Goal: Information Seeking & Learning: Find specific fact

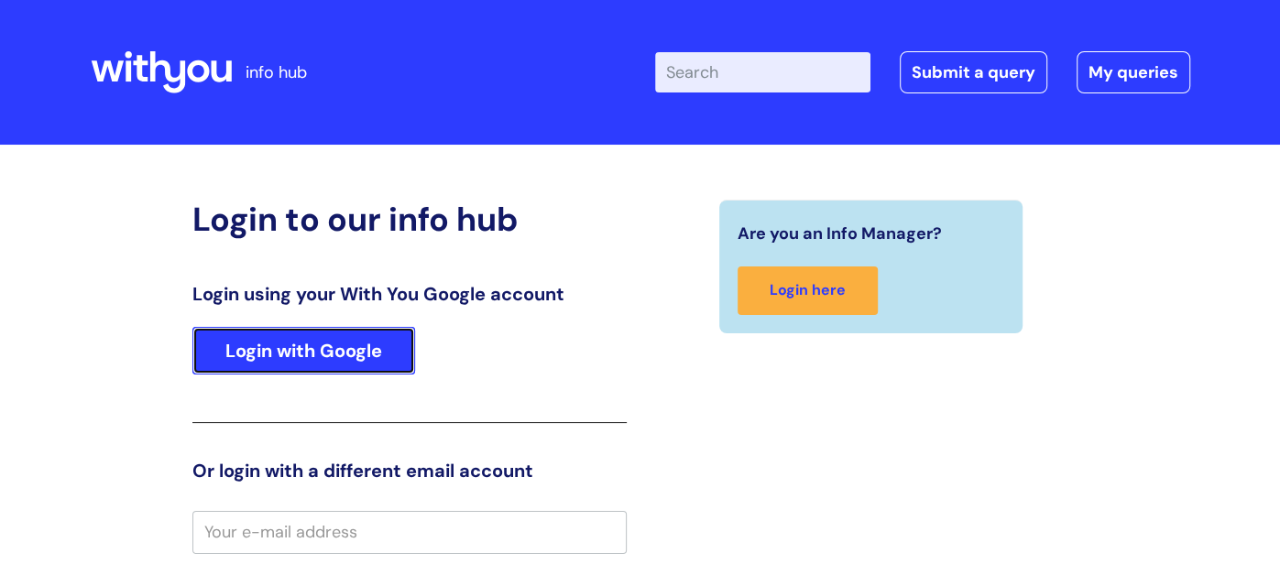
click at [356, 327] on link "Login with Google" at bounding box center [303, 351] width 223 height 48
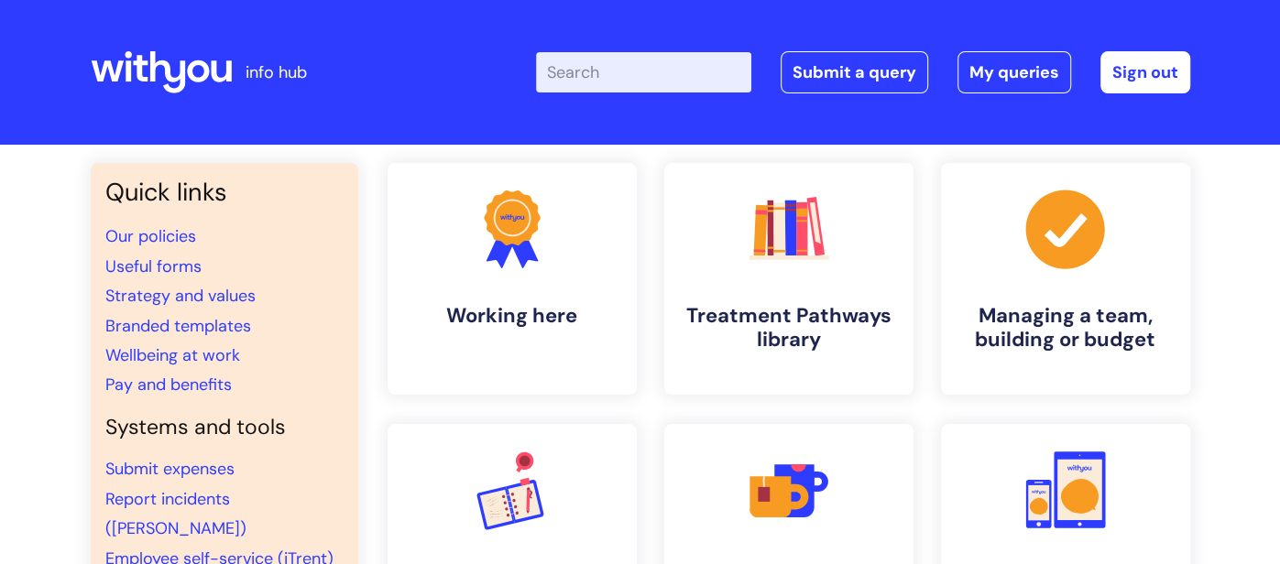
click at [573, 82] on input "Enter your search term here..." at bounding box center [643, 72] width 215 height 40
type input "carers"
click button "Search" at bounding box center [0, 0] width 0 height 0
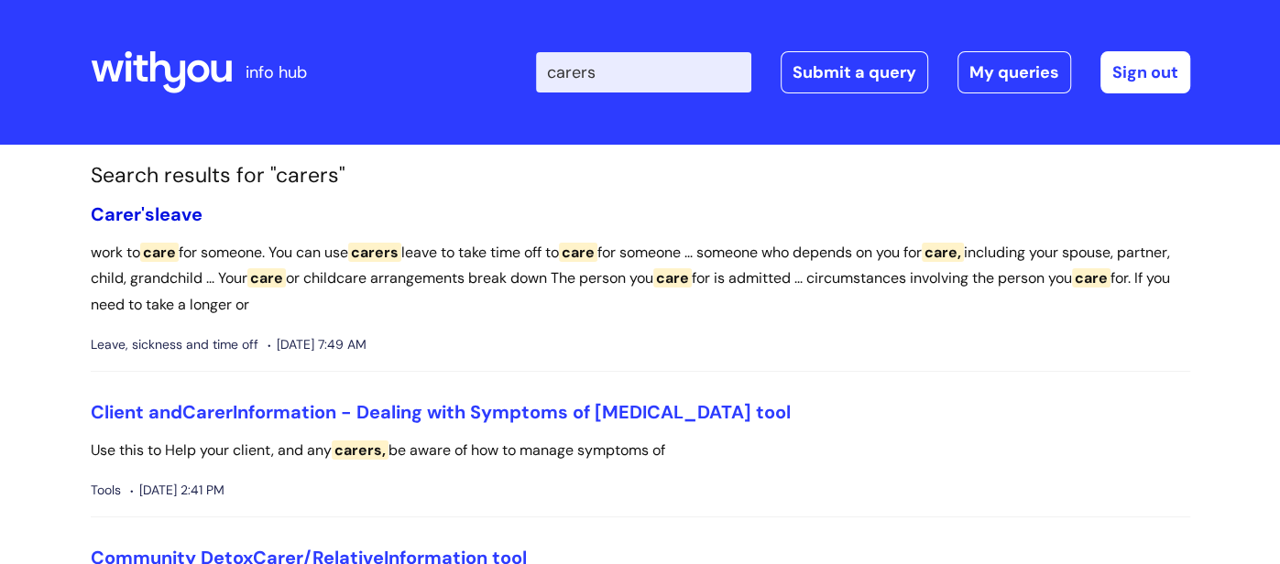
click at [126, 208] on span "Carer's" at bounding box center [123, 214] width 64 height 24
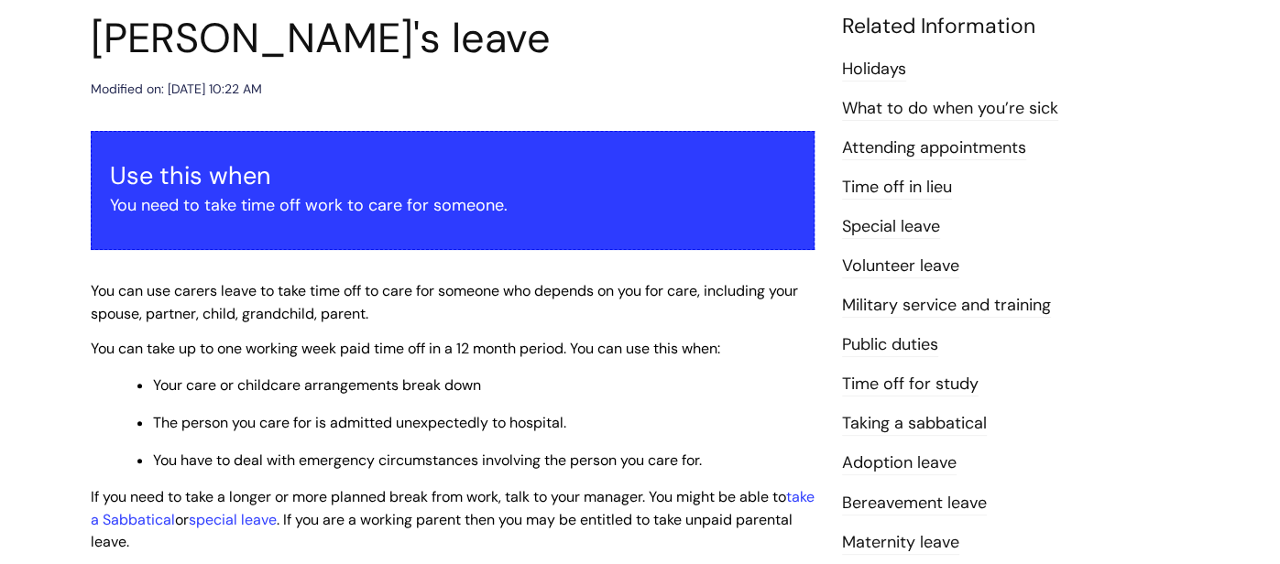
scroll to position [217, 0]
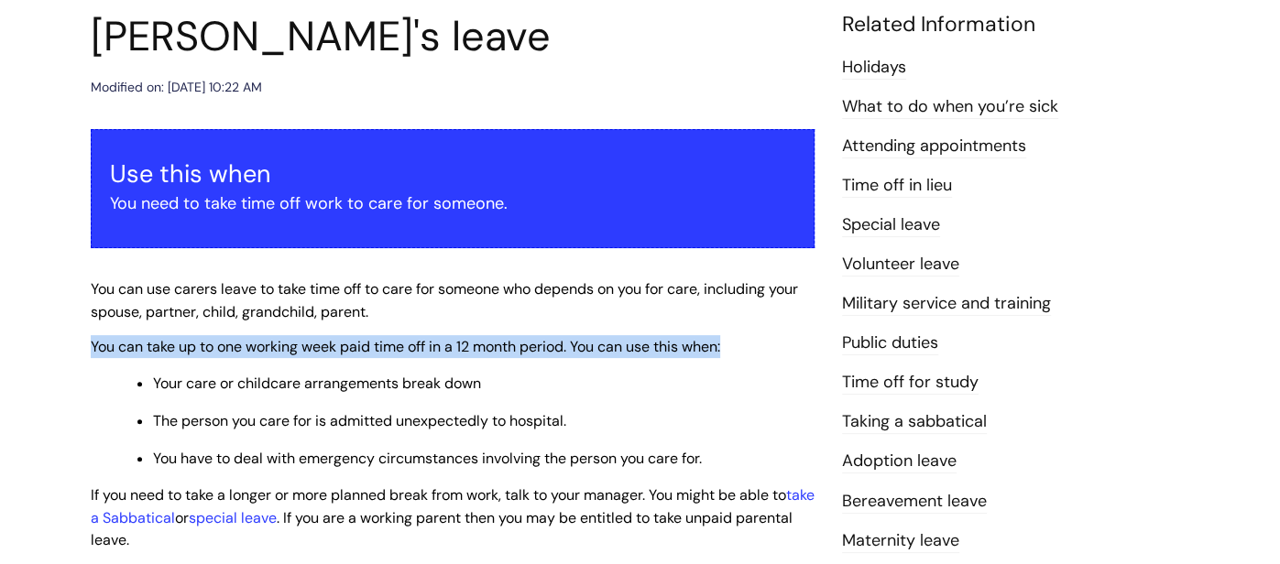
drag, startPoint x: 91, startPoint y: 341, endPoint x: 770, endPoint y: 366, distance: 679.4
click at [770, 366] on div "Use this when You need to take time off work to care for someone. You can use c…" at bounding box center [453, 383] width 724 height 508
copy span "You can take up to one working week paid time off in a 12 month period. You can…"
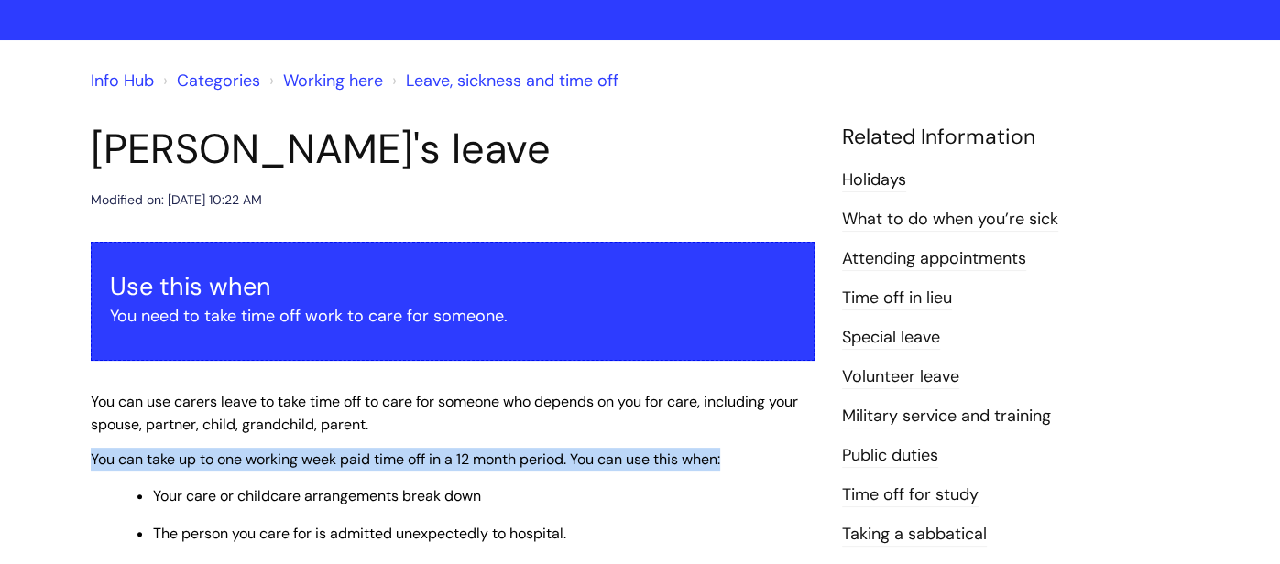
scroll to position [0, 0]
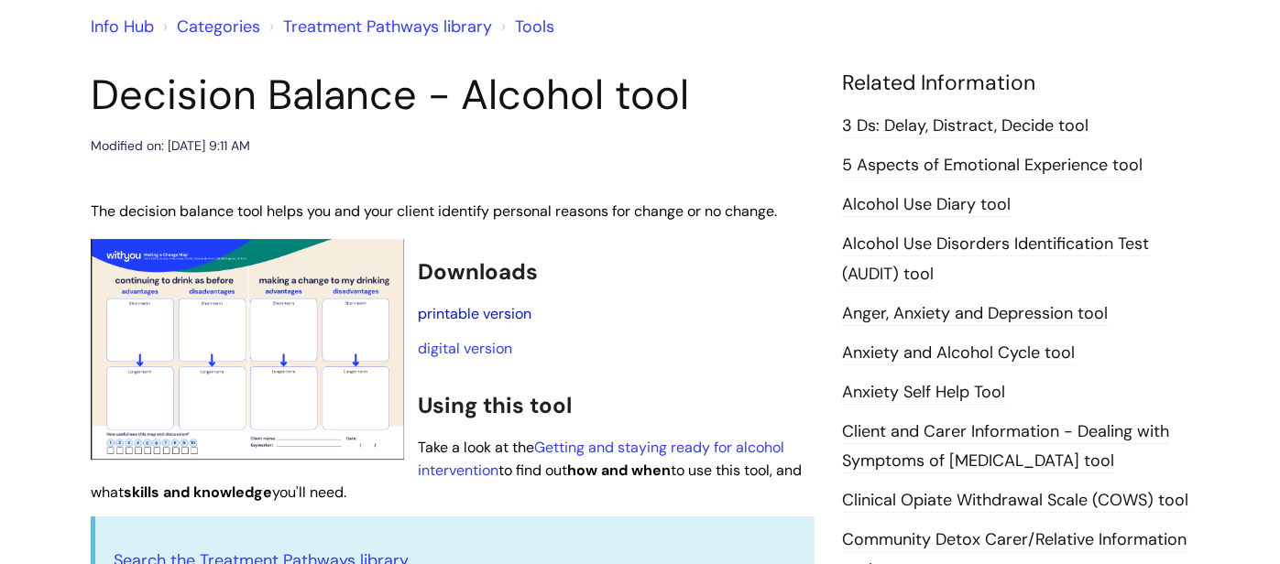
scroll to position [169, 0]
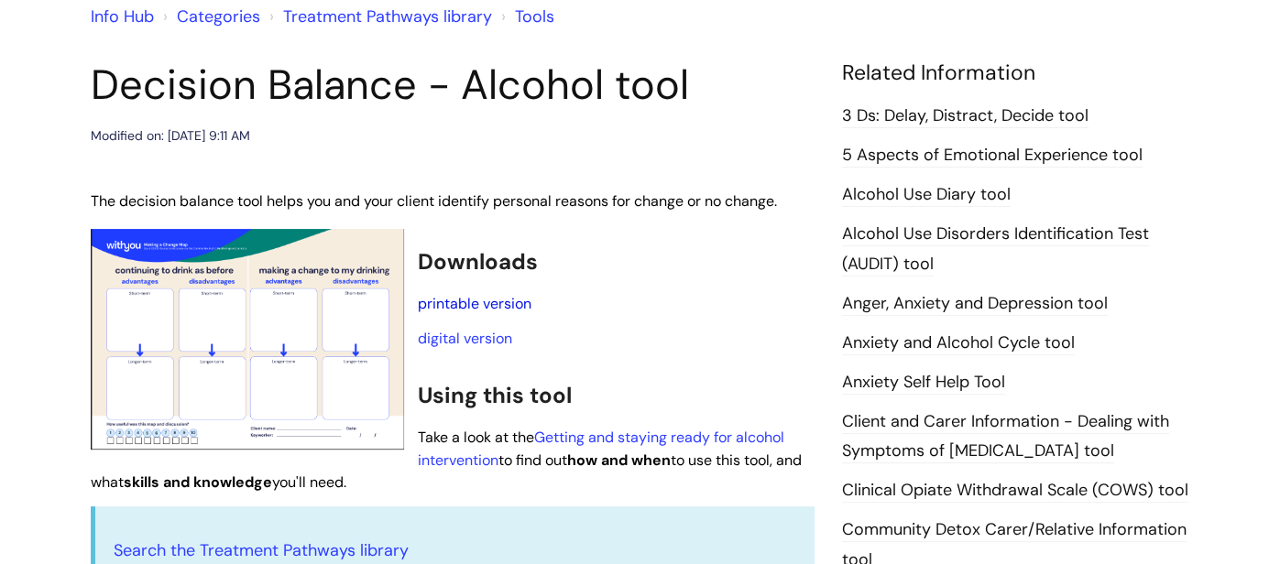
click at [512, 301] on link "printable version" at bounding box center [475, 303] width 114 height 19
